Goal: Task Accomplishment & Management: Use online tool/utility

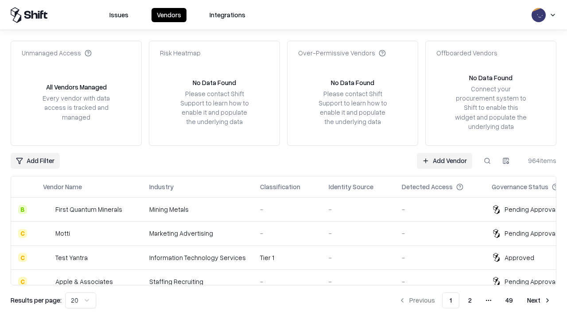
click at [444, 160] on link "Add Vendor" at bounding box center [444, 161] width 55 height 16
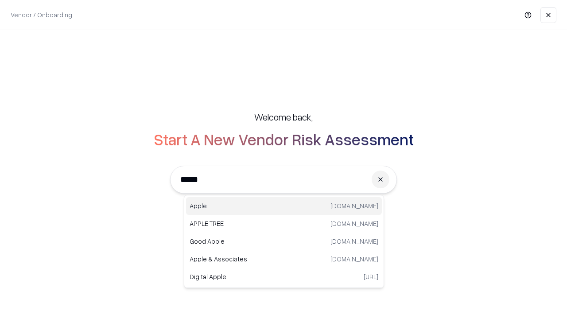
click at [284, 206] on div "Apple [DOMAIN_NAME]" at bounding box center [284, 206] width 196 height 18
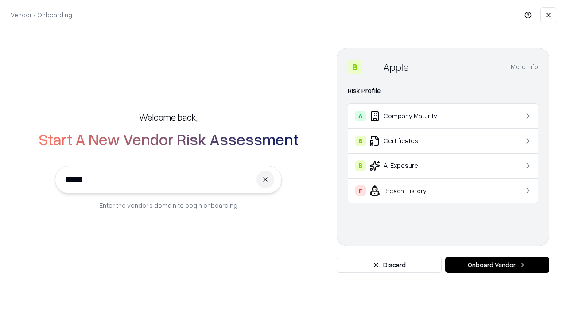
type input "*****"
click at [497, 265] on button "Onboard Vendor" at bounding box center [497, 265] width 104 height 16
